Goal: Task Accomplishment & Management: Manage account settings

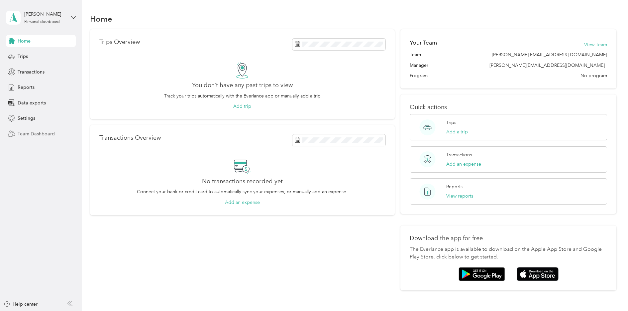
click at [48, 132] on span "Team Dashboard" at bounding box center [36, 133] width 37 height 7
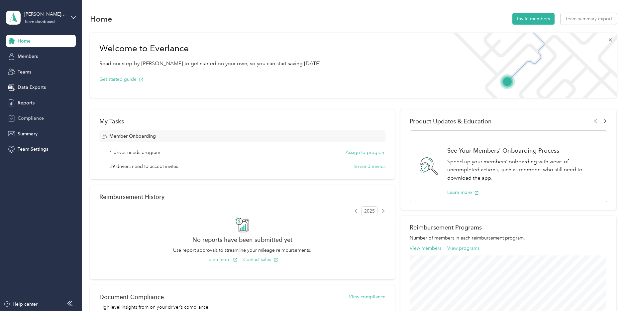
click at [38, 120] on span "Compliance" at bounding box center [31, 118] width 26 height 7
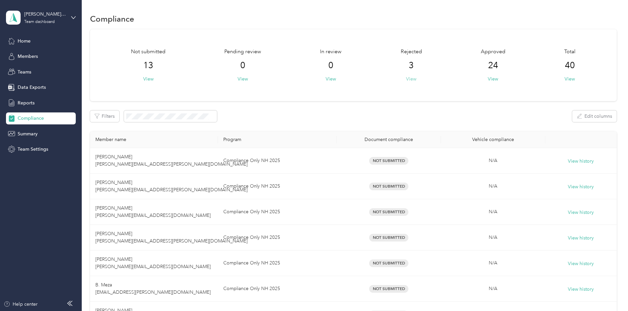
click at [408, 77] on button "View" at bounding box center [411, 78] width 10 height 7
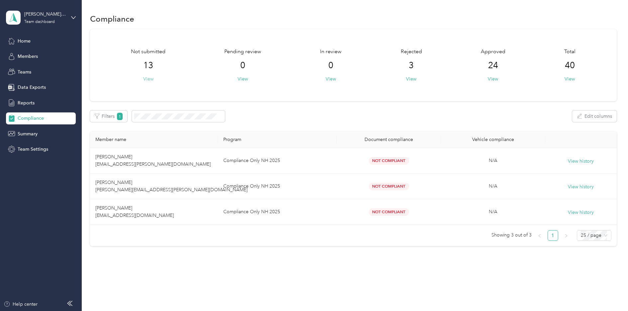
click at [145, 79] on button "View" at bounding box center [148, 78] width 10 height 7
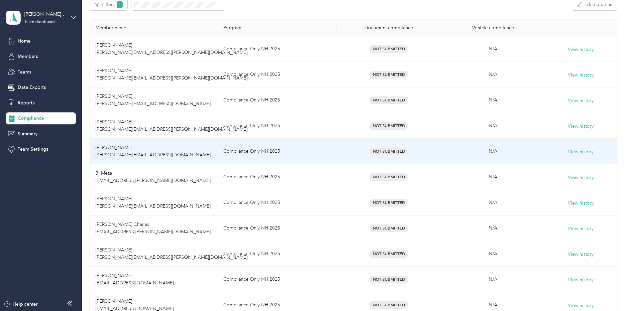
scroll to position [100, 0]
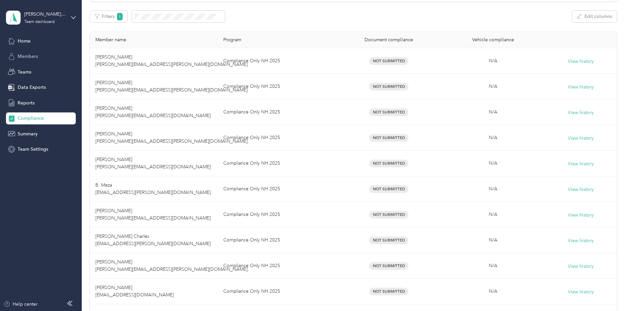
click at [43, 54] on div "Members" at bounding box center [41, 57] width 70 height 12
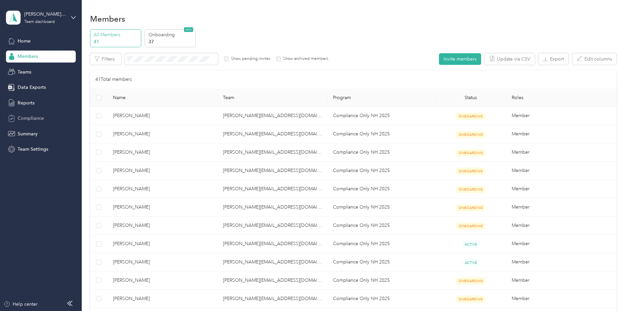
click at [42, 116] on span "Compliance" at bounding box center [31, 118] width 26 height 7
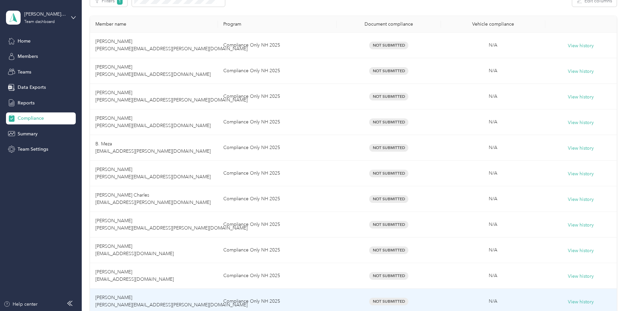
scroll to position [100, 0]
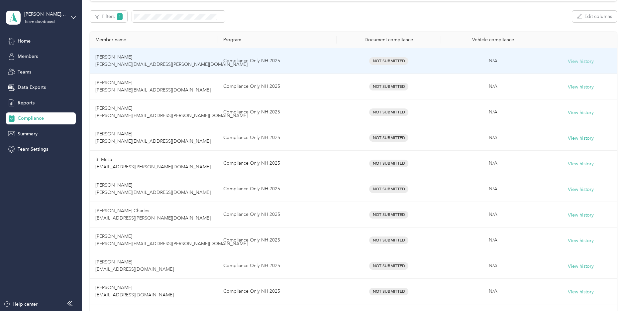
click at [581, 63] on button "View history" at bounding box center [581, 61] width 26 height 7
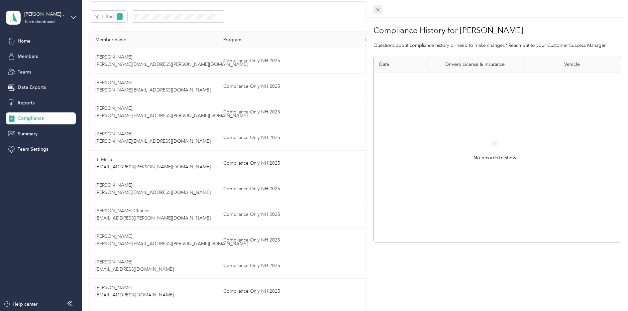
click at [381, 8] on span at bounding box center [378, 9] width 9 height 9
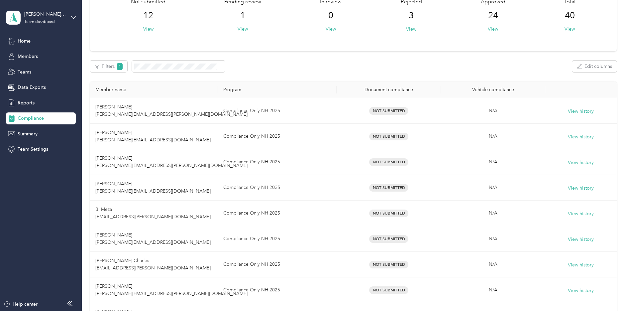
scroll to position [33, 0]
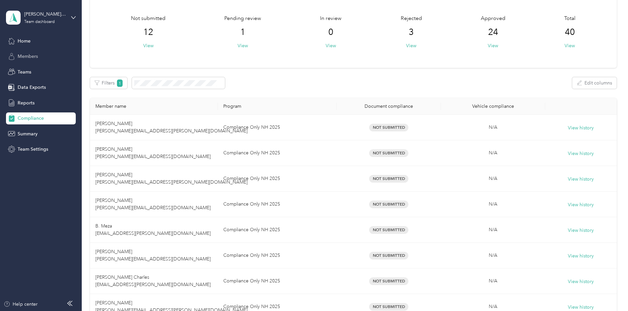
click at [18, 59] on span "Members" at bounding box center [28, 56] width 20 height 7
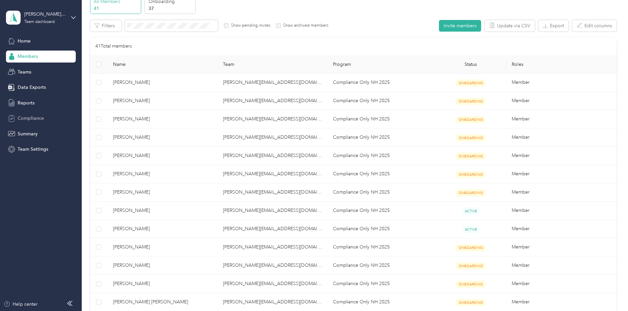
click at [28, 121] on span "Compliance" at bounding box center [31, 118] width 26 height 7
